Goal: Transaction & Acquisition: Obtain resource

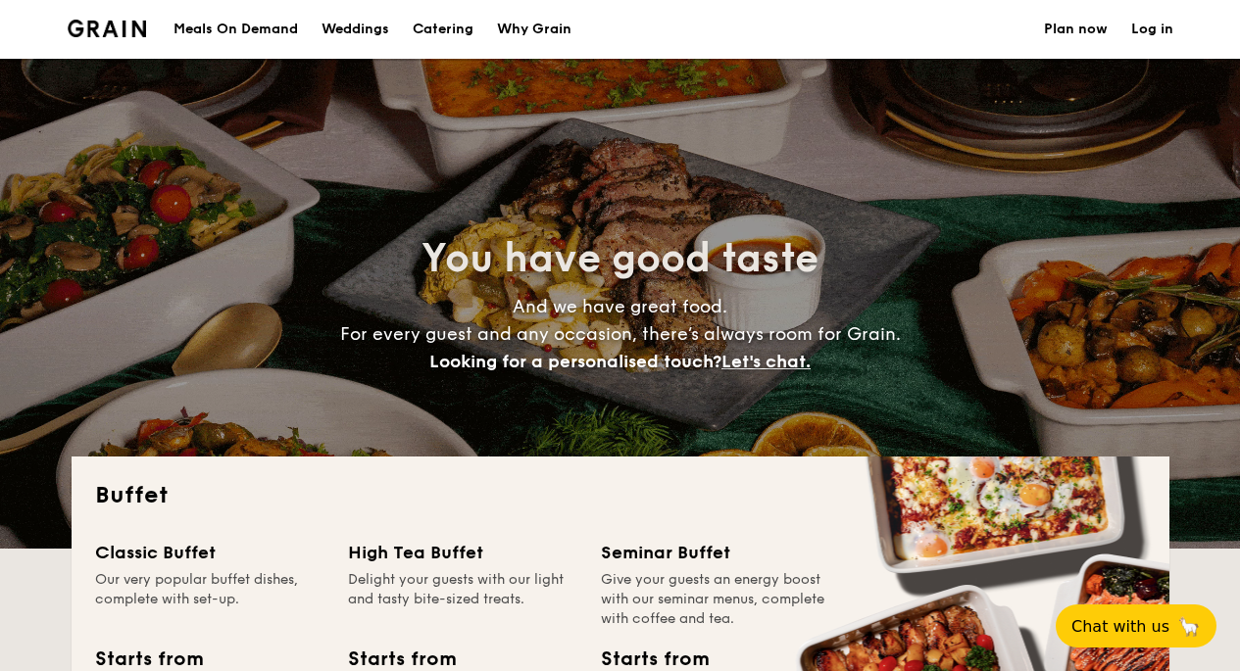
select select
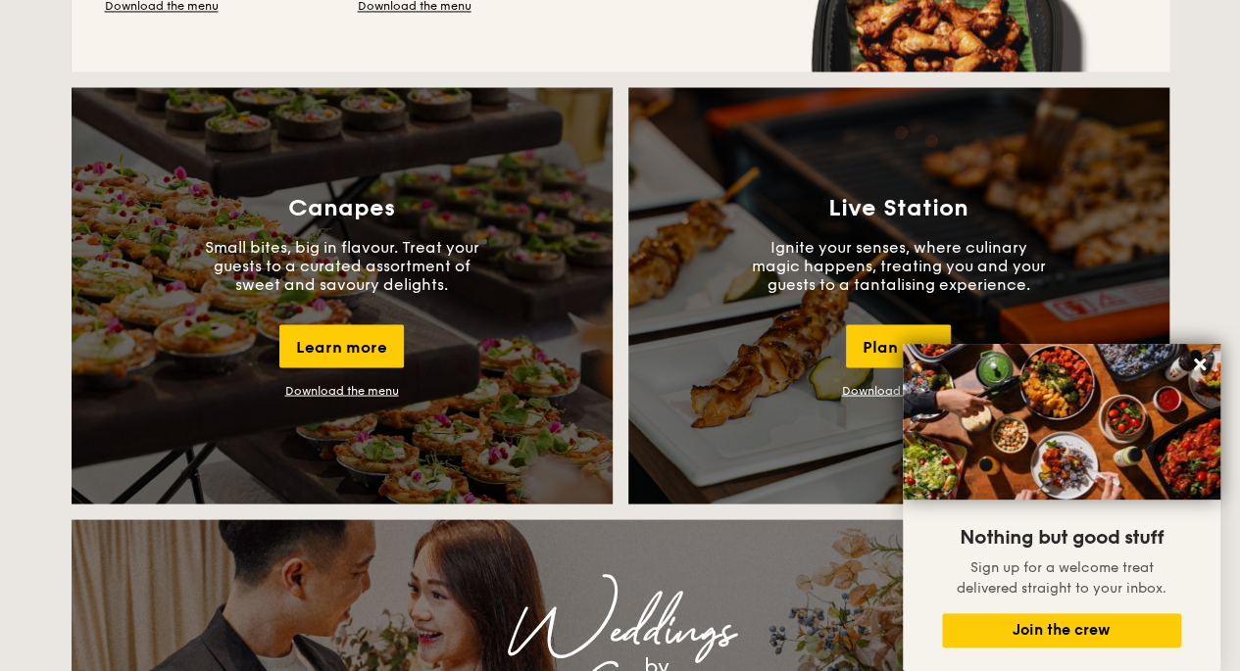
scroll to position [1862, 0]
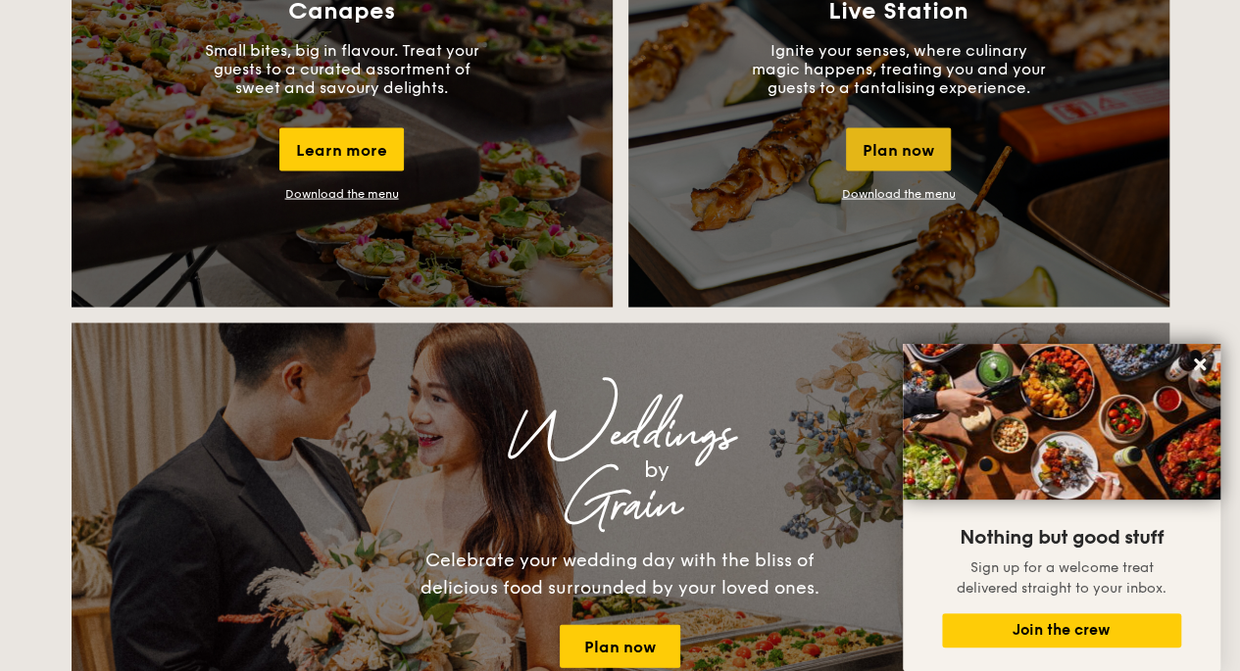
click at [934, 146] on div "Plan now" at bounding box center [898, 149] width 105 height 43
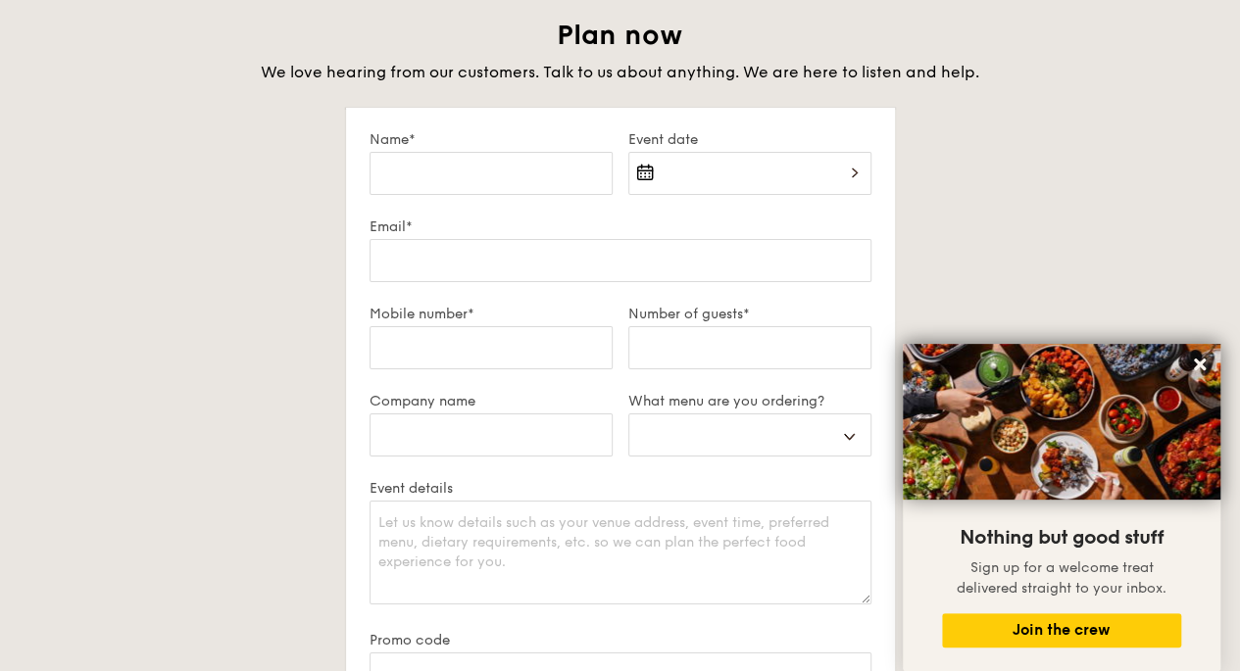
scroll to position [3364, 0]
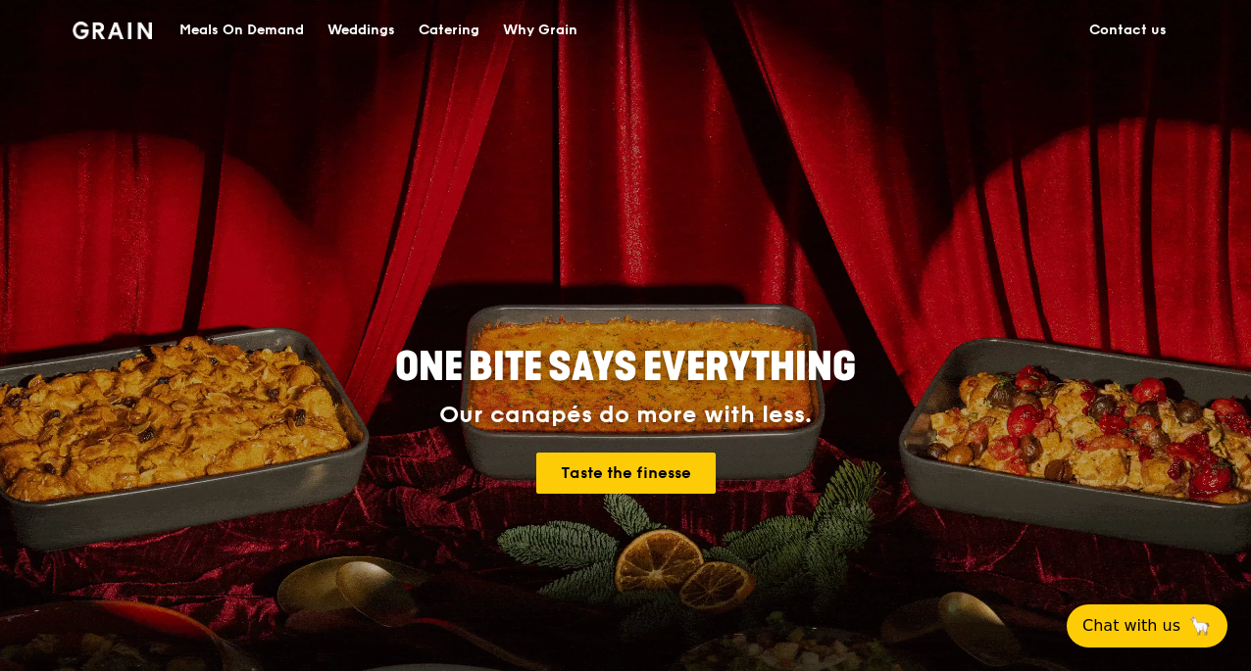
click at [470, 38] on div "Catering" at bounding box center [449, 30] width 61 height 59
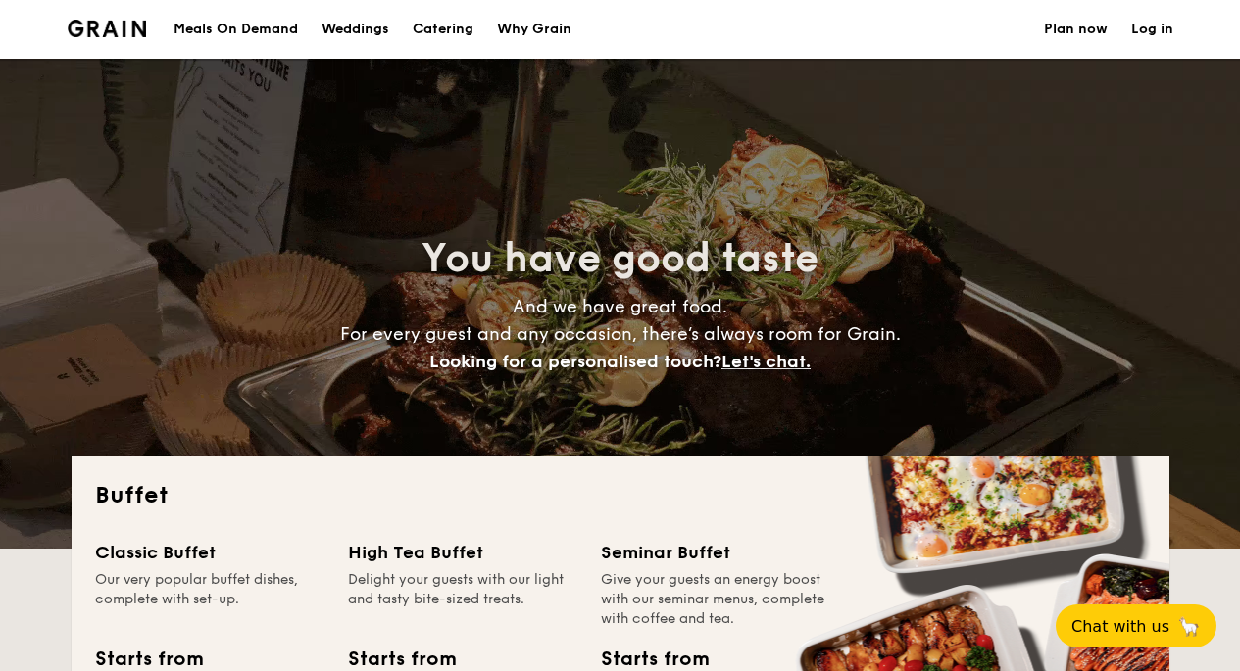
select select
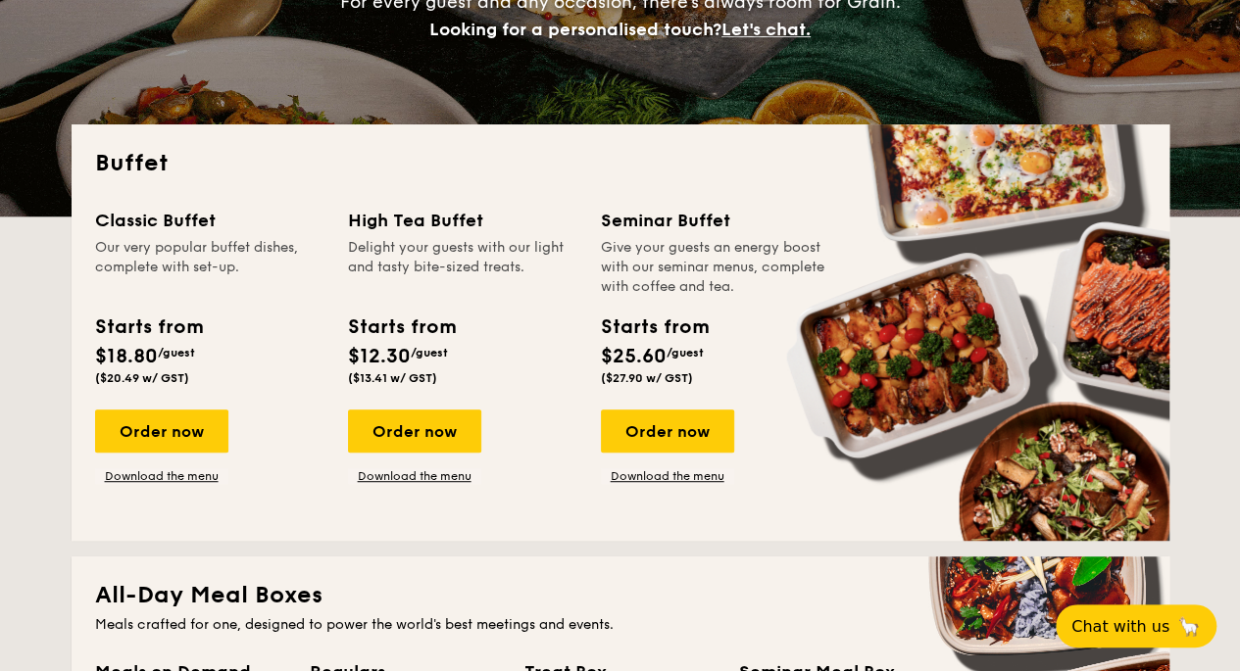
scroll to position [333, 0]
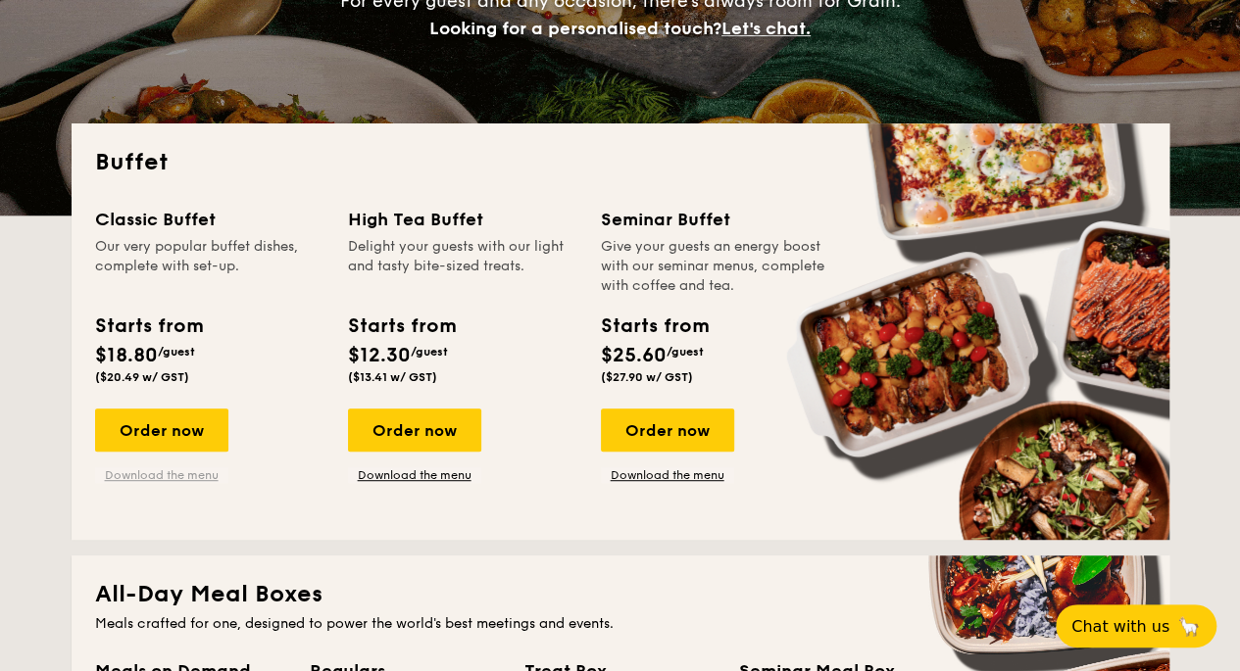
click at [171, 468] on link "Download the menu" at bounding box center [161, 476] width 133 height 16
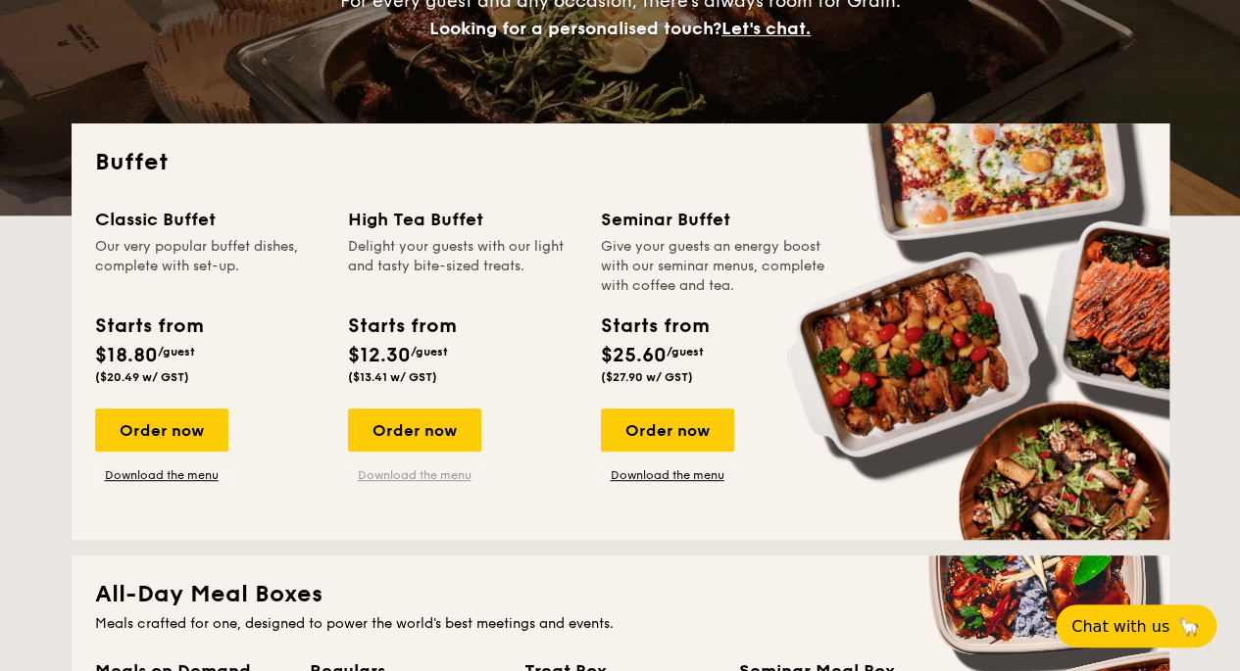
drag, startPoint x: 446, startPoint y: 484, endPoint x: 460, endPoint y: 475, distance: 16.3
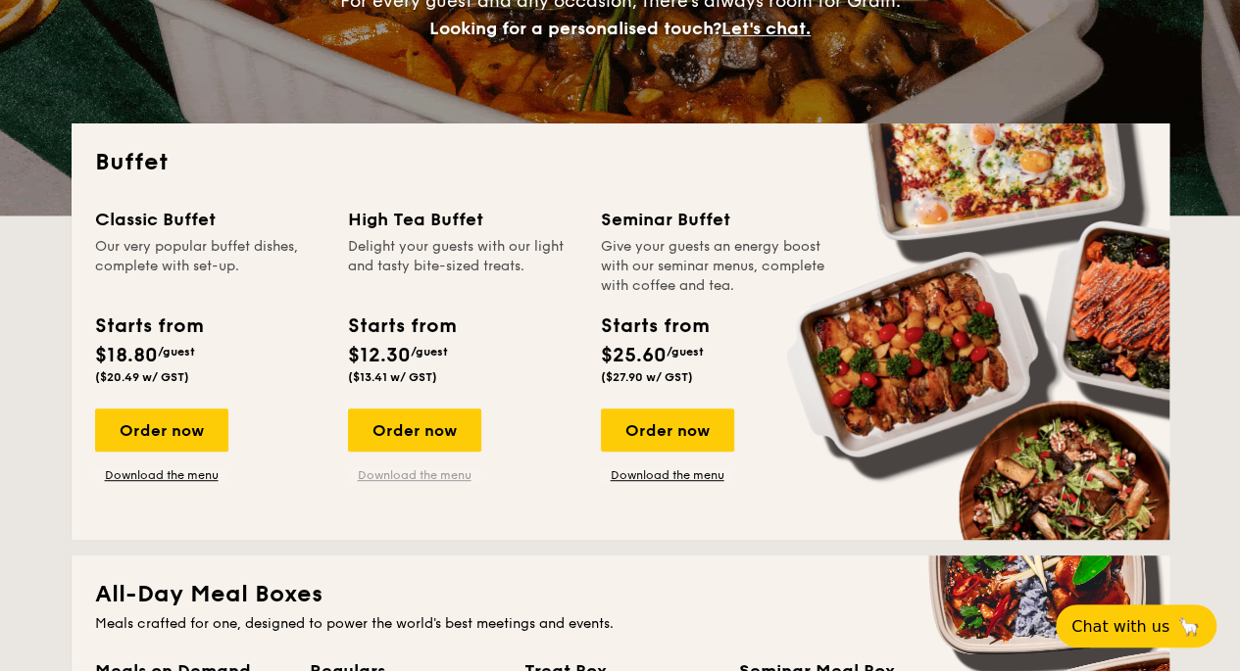
click at [460, 475] on div "Classic Buffet Our very popular buffet dishes, complete with set-up. Starts fro…" at bounding box center [620, 361] width 1051 height 311
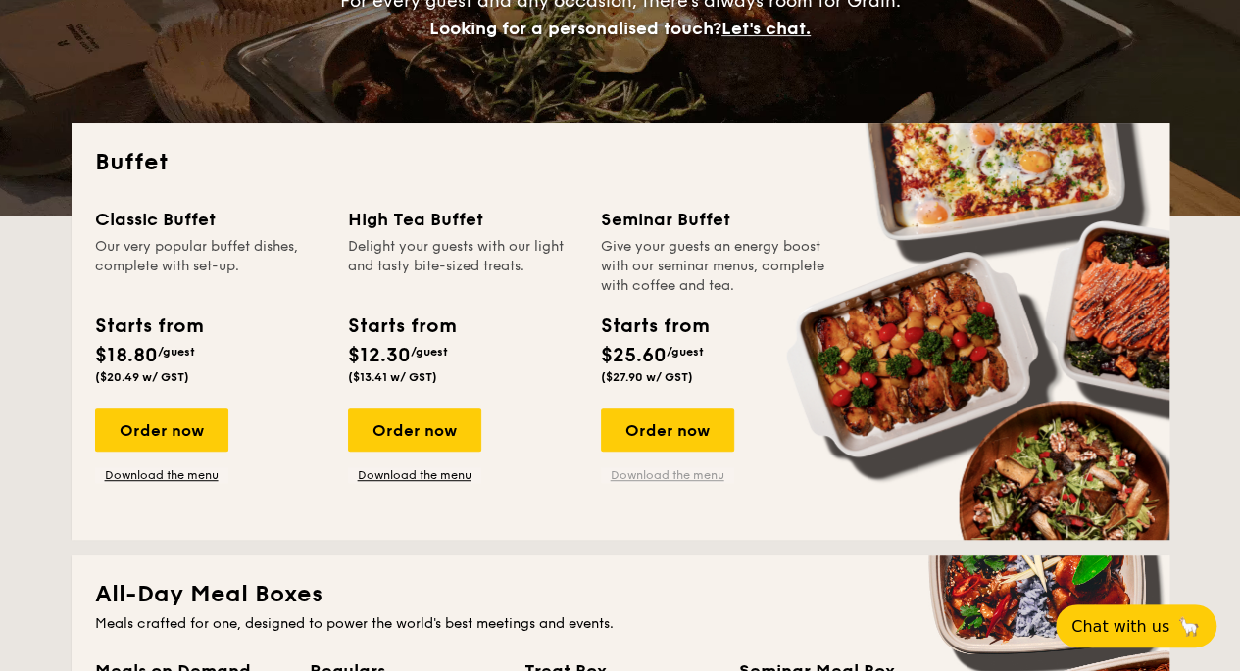
click at [669, 473] on link "Download the menu" at bounding box center [667, 476] width 133 height 16
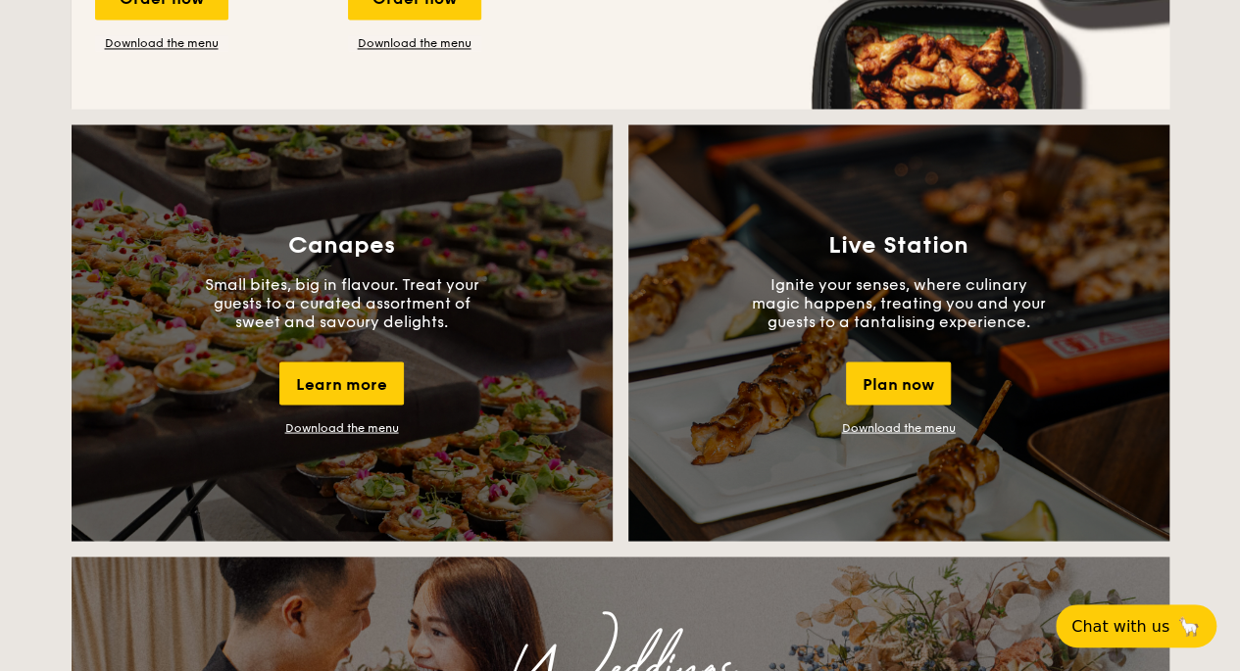
scroll to position [1623, 0]
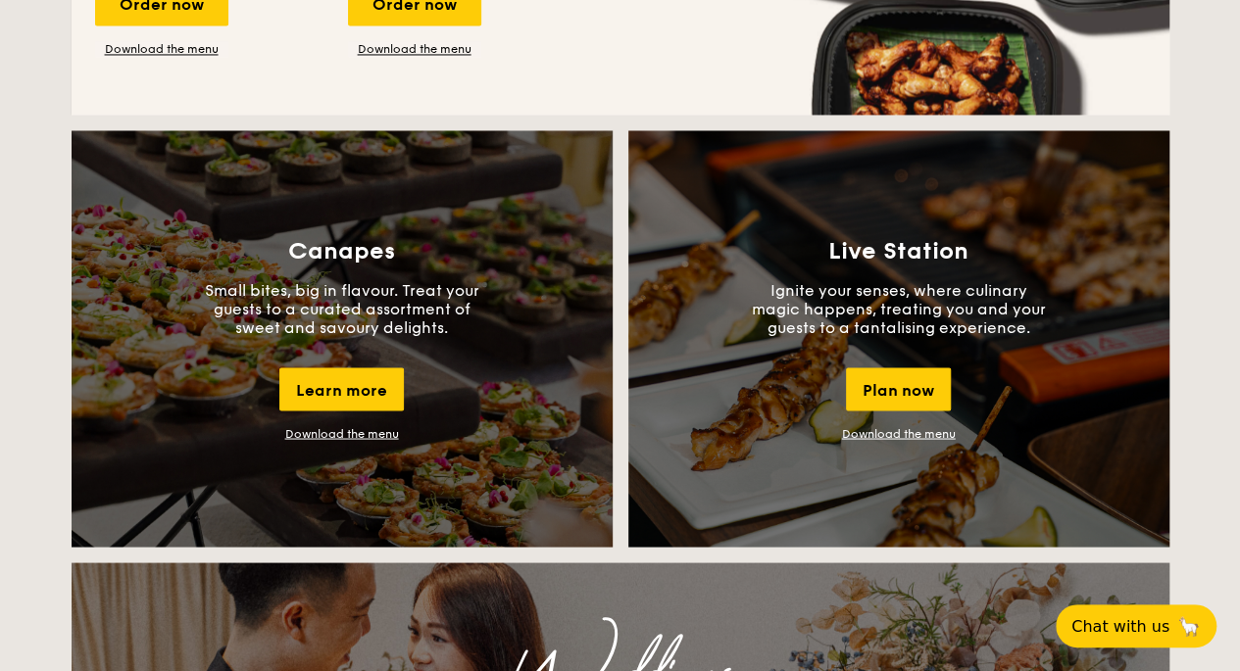
click at [864, 436] on link "Download the menu" at bounding box center [899, 433] width 114 height 14
click at [383, 430] on link "Download the menu" at bounding box center [342, 433] width 114 height 14
